Goal: Go to known website: Access a specific website the user already knows

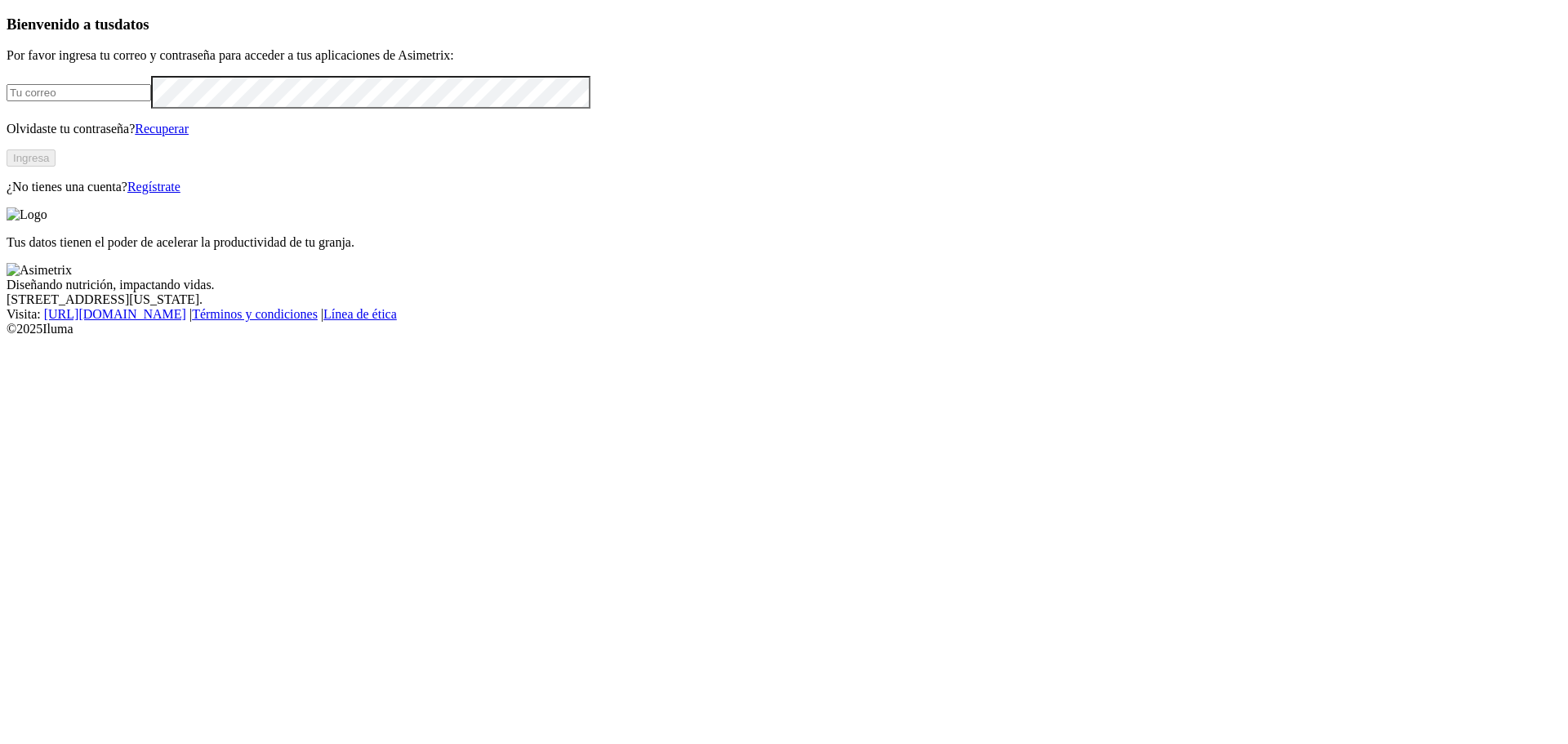
type input "[EMAIL_ADDRESS][DOMAIN_NAME]"
click at [55, 166] on button "Ingresa" at bounding box center [31, 158] width 49 height 18
